Goal: Transaction & Acquisition: Purchase product/service

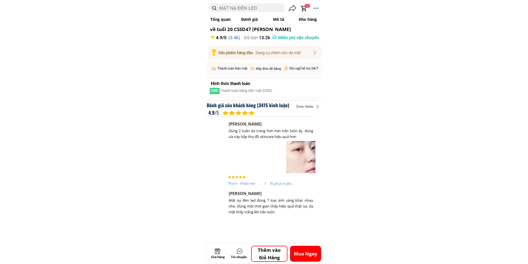
scroll to position [28, 0]
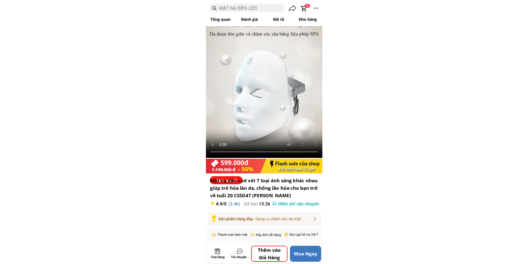
click at [301, 257] on p "Mua Ngay" at bounding box center [305, 254] width 31 height 16
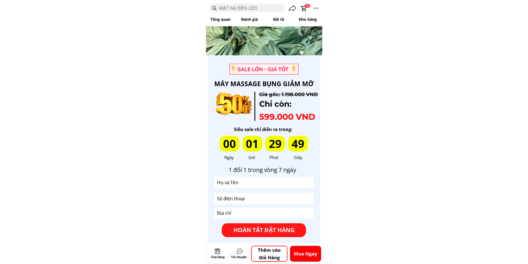
click at [255, 186] on input "text" at bounding box center [264, 182] width 97 height 11
type input "qqqqq"
click at [246, 197] on input "tel" at bounding box center [264, 198] width 97 height 11
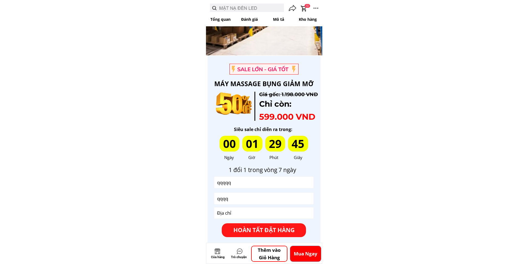
type input "qqqq"
click at [231, 217] on input "text" at bounding box center [264, 213] width 97 height 11
click at [239, 213] on input "qqqqq" at bounding box center [264, 213] width 97 height 11
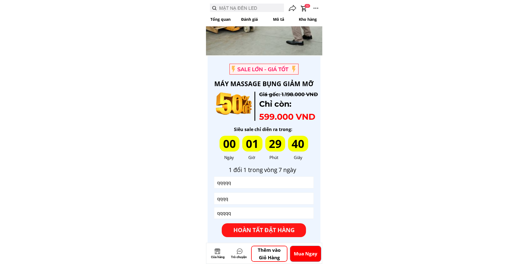
type input "qqqqq"
click at [238, 203] on input "qqqq" at bounding box center [264, 198] width 97 height 11
click at [239, 203] on input "qqqq" at bounding box center [264, 198] width 97 height 11
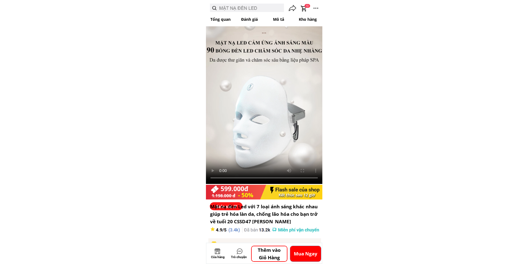
scroll to position [0, 0]
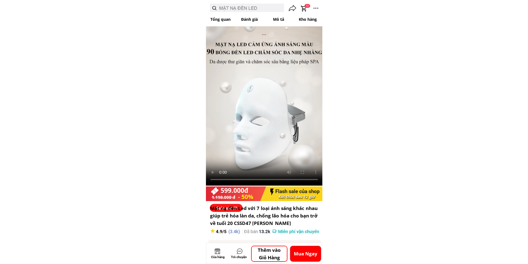
type input "1122334445432221"
